Goal: Check status: Check status

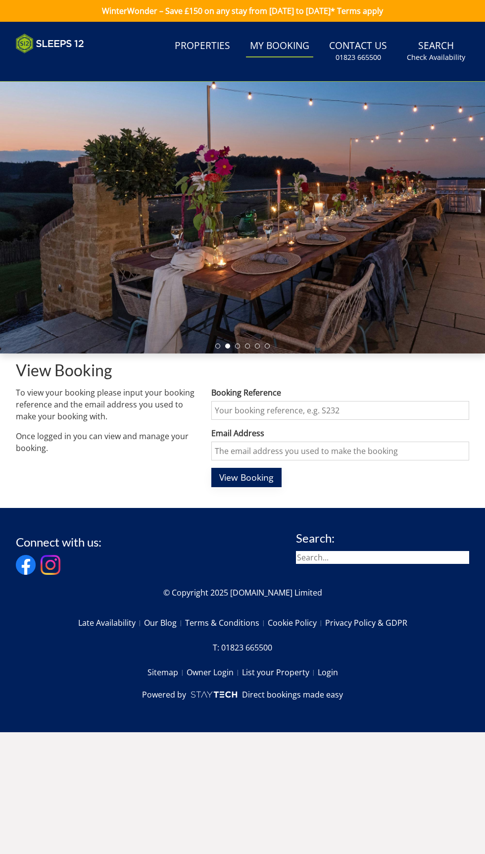
click at [250, 482] on span "View Booking" at bounding box center [246, 477] width 54 height 12
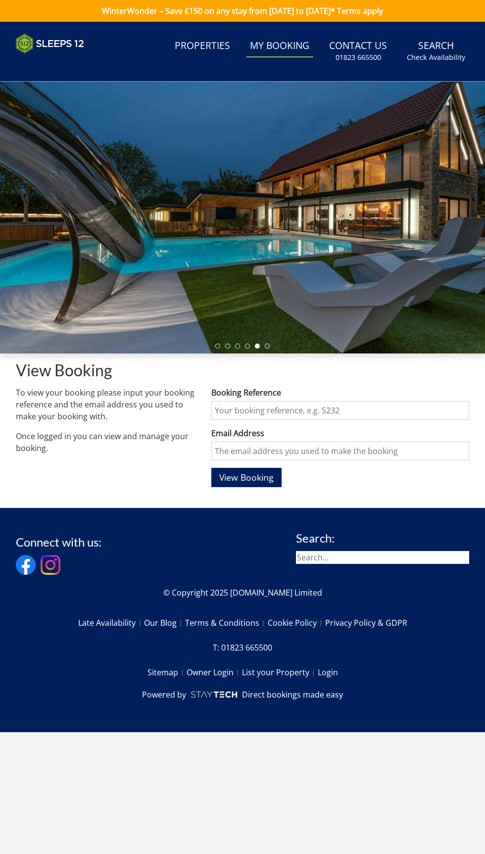
click at [361, 560] on input "search" at bounding box center [382, 557] width 173 height 13
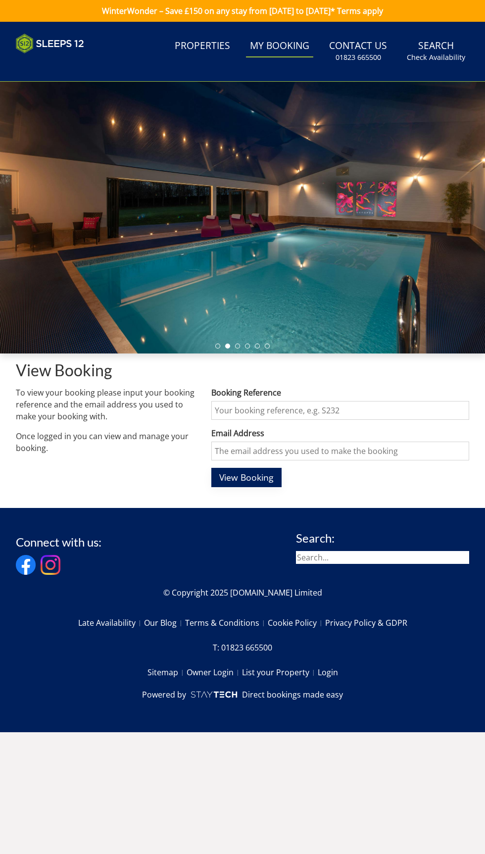
click at [255, 471] on span "View Booking" at bounding box center [246, 477] width 54 height 12
